Goal: Information Seeking & Learning: Learn about a topic

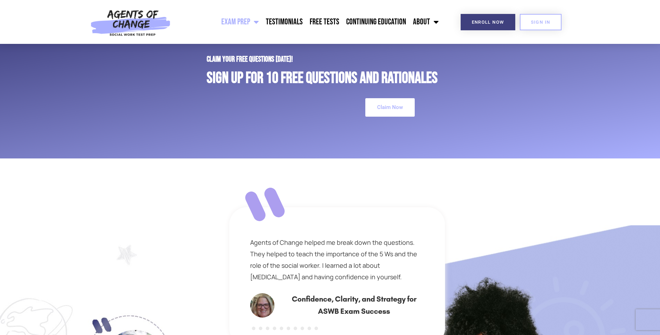
scroll to position [2782, 0]
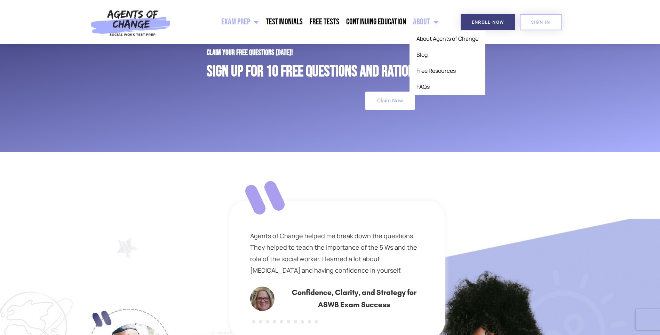
click at [431, 19] on span "Menu" at bounding box center [434, 21] width 9 height 15
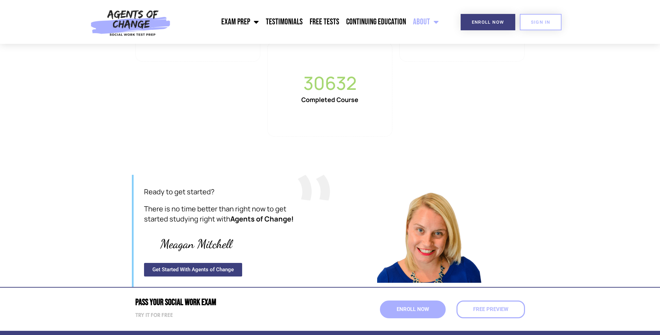
scroll to position [869, 0]
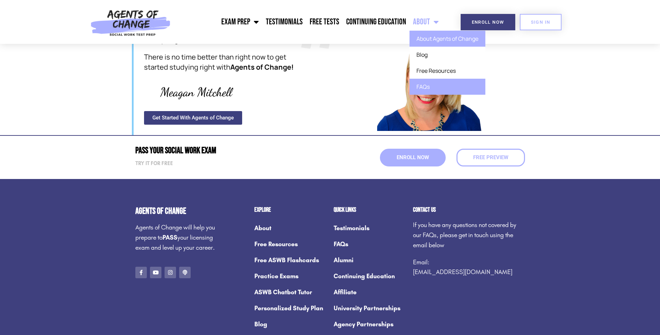
click at [433, 90] on link "FAQs" at bounding box center [447, 87] width 76 height 16
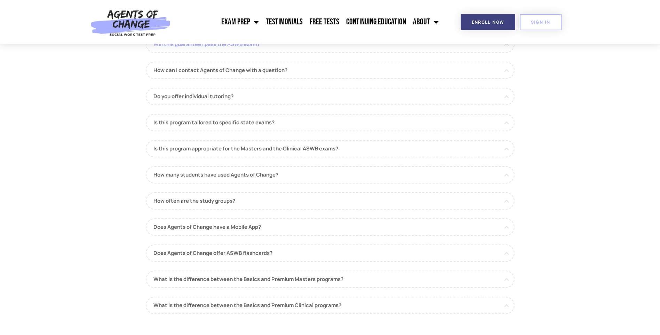
scroll to position [35, 0]
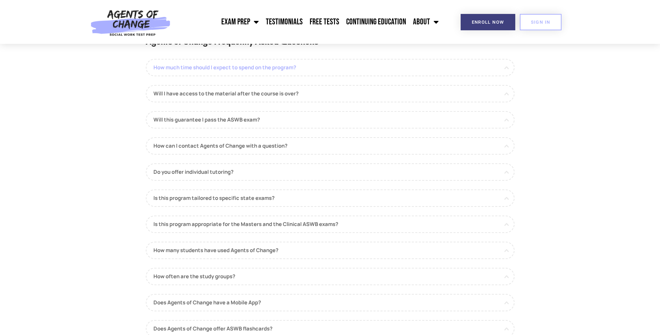
click at [415, 74] on link "How much time should I expect to spend on the program?" at bounding box center [330, 67] width 369 height 17
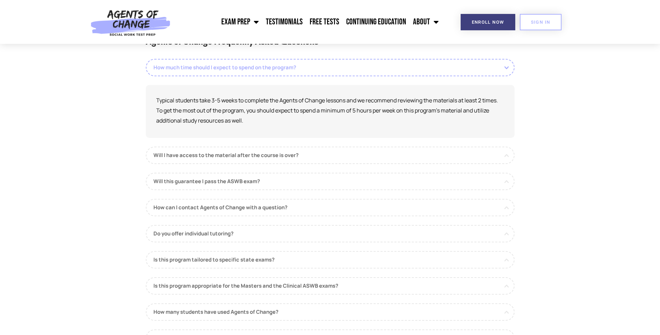
click at [415, 70] on link "How much time should I expect to spend on the program?" at bounding box center [330, 67] width 369 height 17
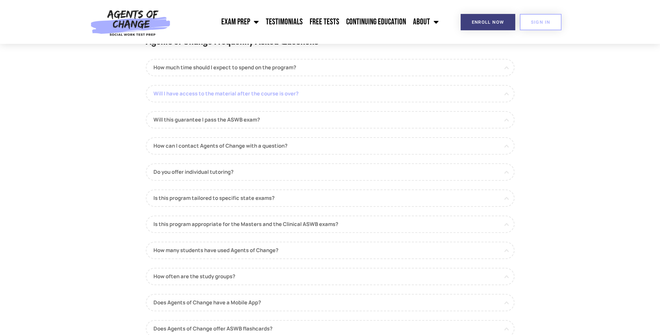
click at [416, 99] on link "Will I have access to the material after the course is over?" at bounding box center [330, 93] width 369 height 17
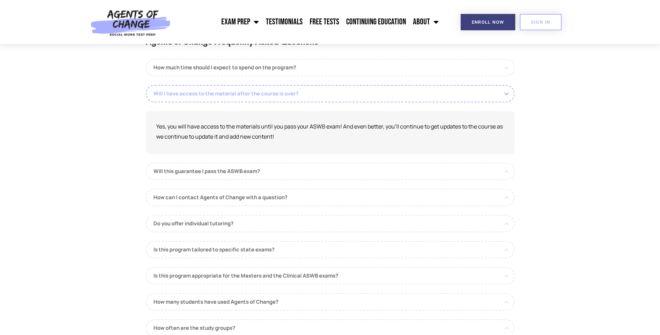
click at [416, 99] on link "Will I have access to the material after the course is over?" at bounding box center [330, 93] width 369 height 17
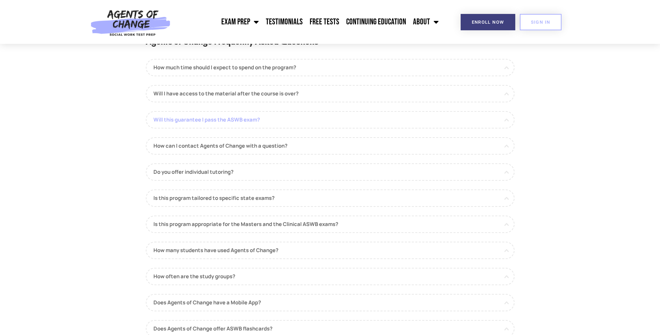
click at [418, 114] on link "Will this guarantee I pass the ASWB exam?" at bounding box center [330, 119] width 369 height 17
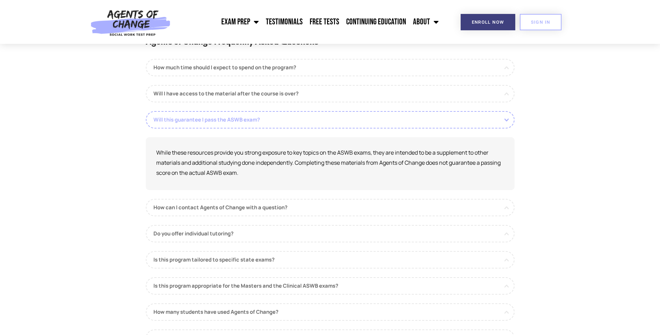
click at [418, 114] on link "Will this guarantee I pass the ASWB exam?" at bounding box center [330, 119] width 369 height 17
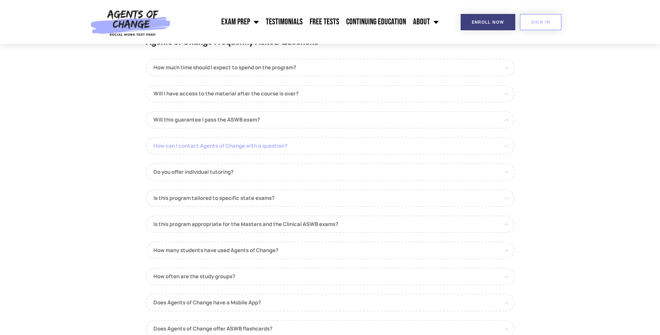
click at [416, 142] on link "How can I contact Agents of Change with a question?" at bounding box center [330, 145] width 369 height 17
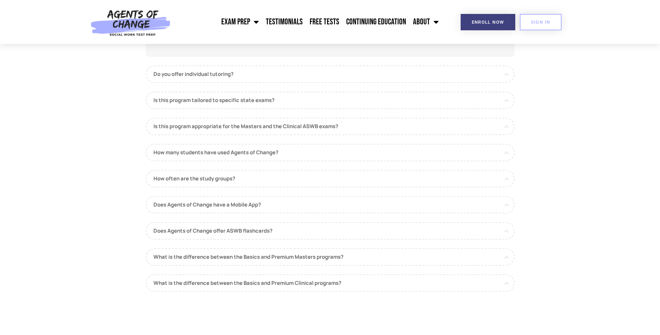
scroll to position [0, 0]
